Goal: Use online tool/utility: Utilize a website feature to perform a specific function

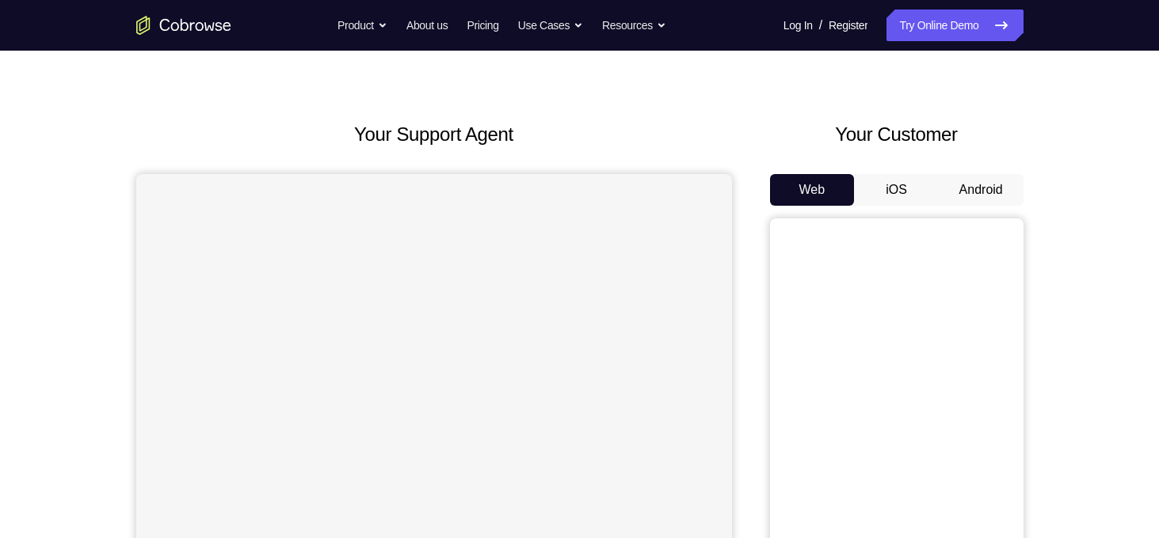
click at [952, 189] on button "Android" at bounding box center [980, 190] width 85 height 32
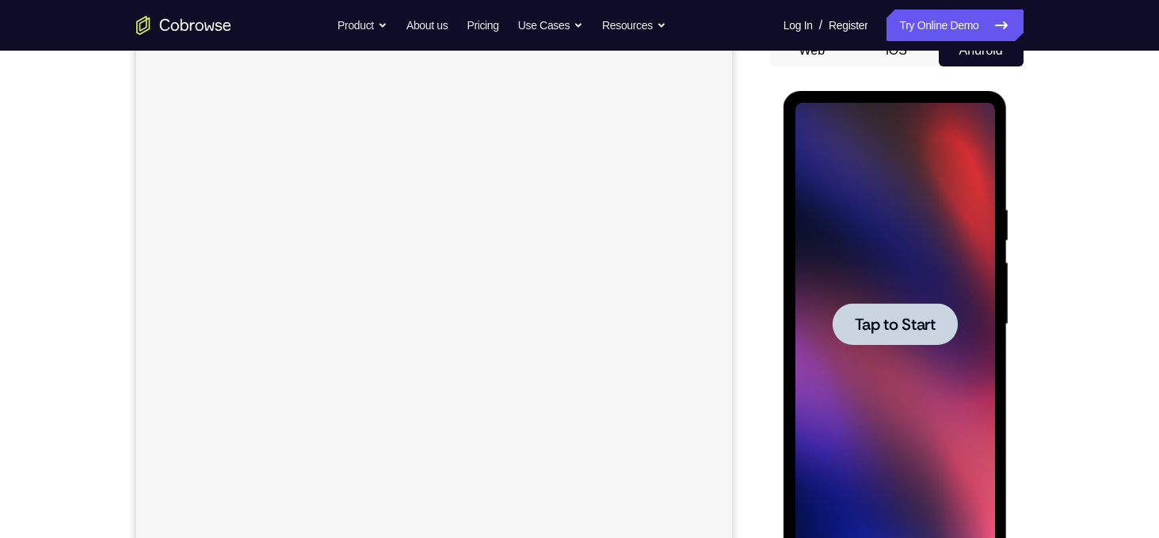
click at [871, 211] on div at bounding box center [895, 324] width 200 height 443
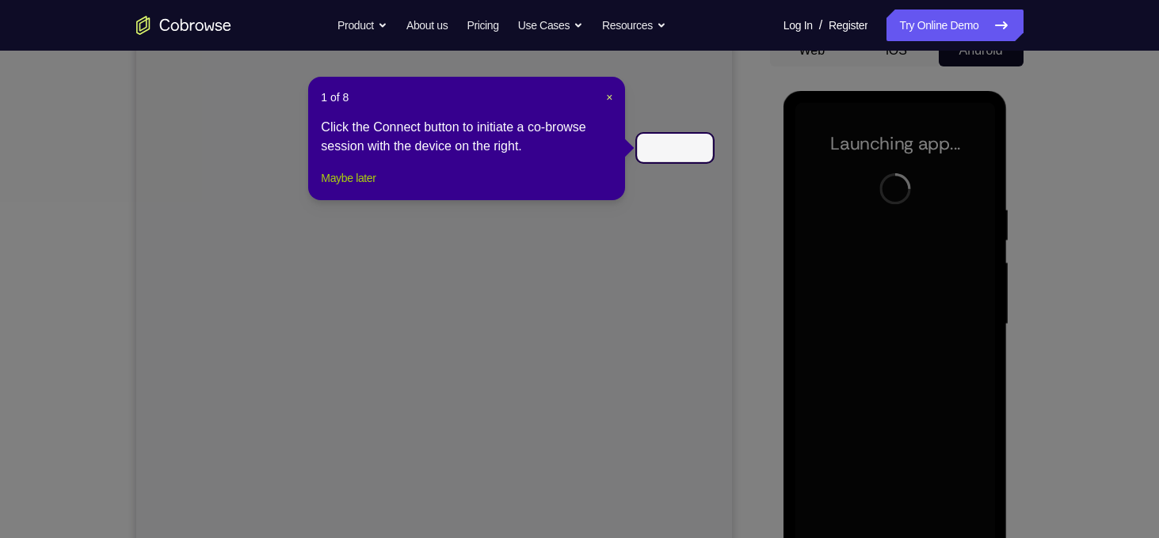
click at [327, 188] on button "Maybe later" at bounding box center [348, 178] width 55 height 19
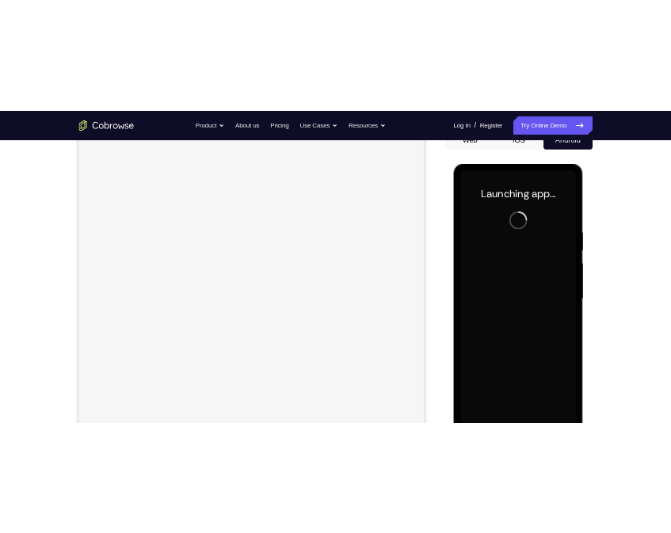
scroll to position [212, 0]
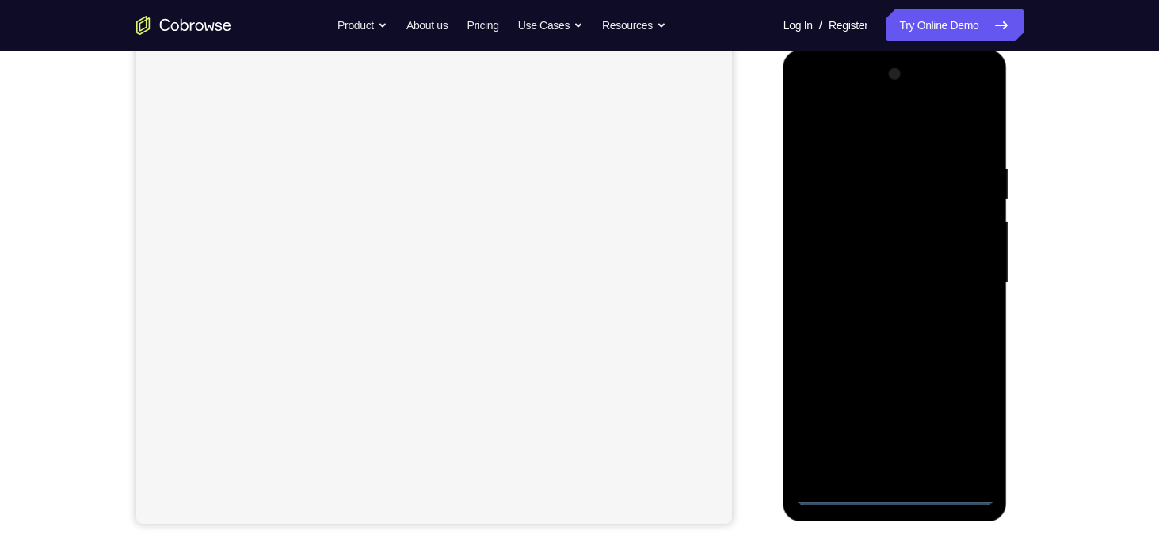
click at [904, 485] on div at bounding box center [895, 283] width 200 height 443
click at [893, 493] on div at bounding box center [895, 283] width 200 height 443
click at [953, 423] on div at bounding box center [895, 283] width 200 height 443
click at [817, 125] on div at bounding box center [895, 283] width 200 height 443
click at [966, 268] on div at bounding box center [895, 283] width 200 height 443
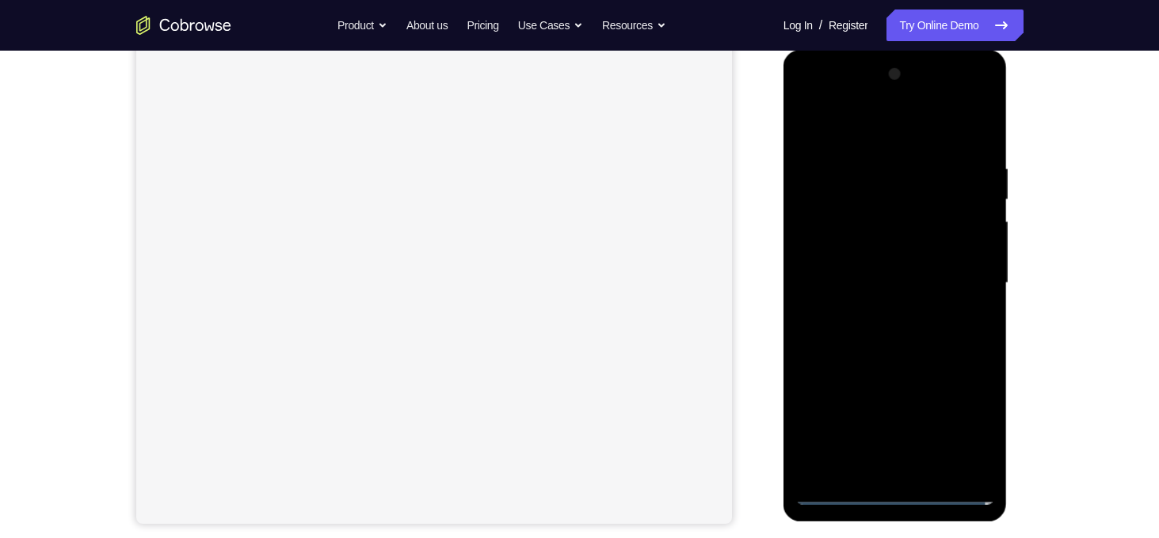
click at [877, 315] on div at bounding box center [895, 283] width 200 height 443
click at [873, 250] on div at bounding box center [895, 283] width 200 height 443
click at [875, 316] on div at bounding box center [895, 283] width 200 height 443
click at [857, 252] on div at bounding box center [895, 283] width 200 height 443
click at [905, 249] on div at bounding box center [895, 283] width 200 height 443
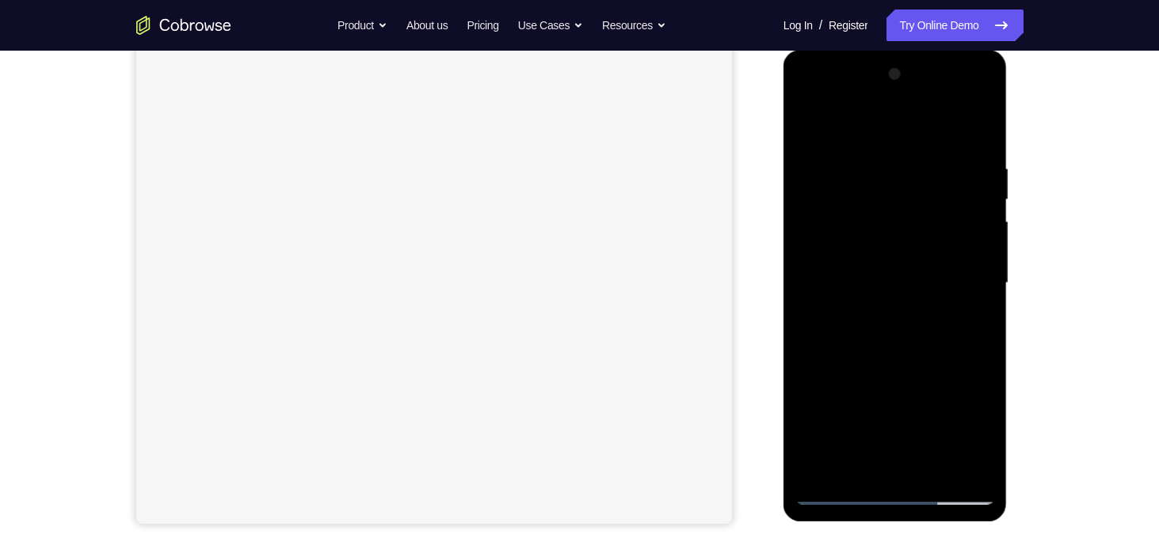
click at [930, 468] on div at bounding box center [895, 283] width 200 height 443
click at [896, 372] on div at bounding box center [895, 283] width 200 height 443
